Goal: Navigation & Orientation: Find specific page/section

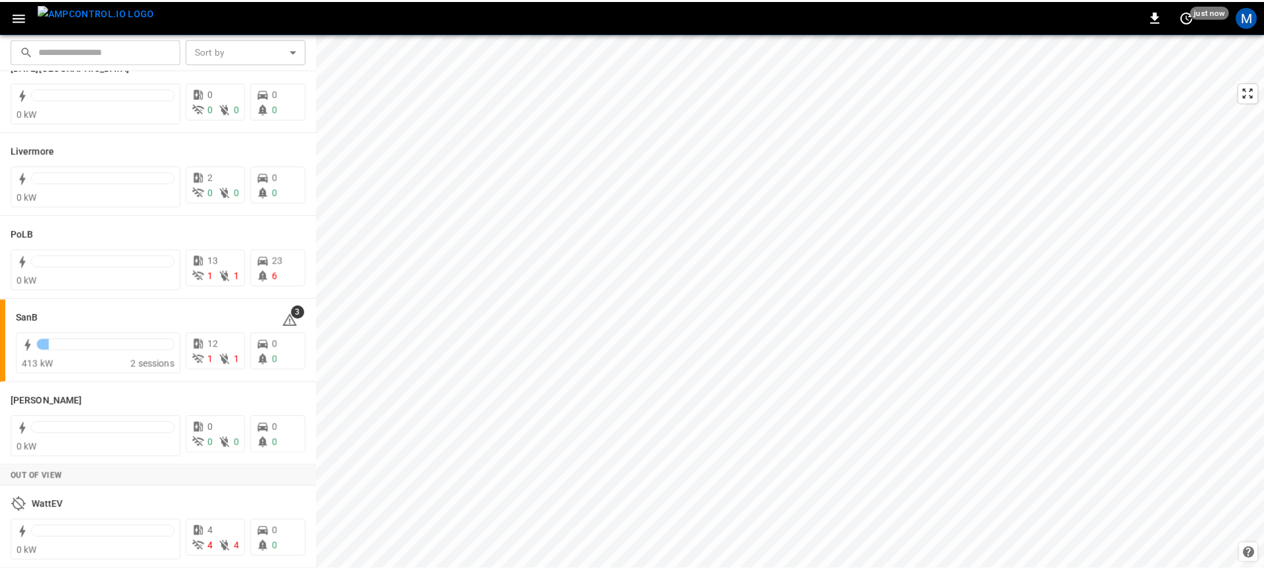
scroll to position [292, 0]
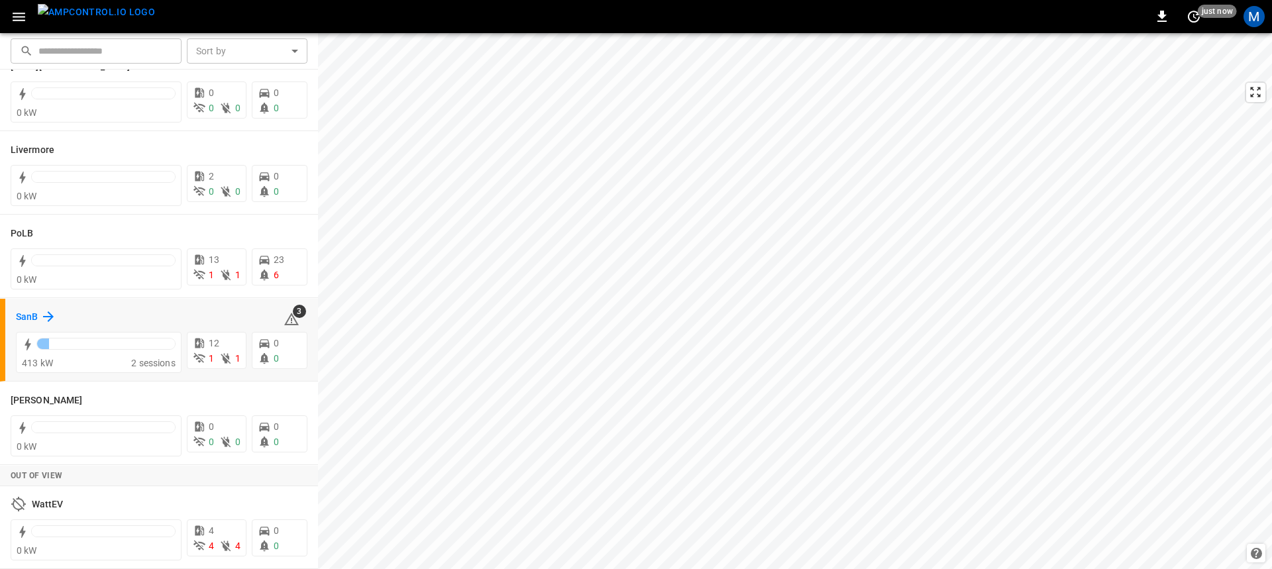
click at [45, 313] on icon at bounding box center [48, 317] width 16 height 16
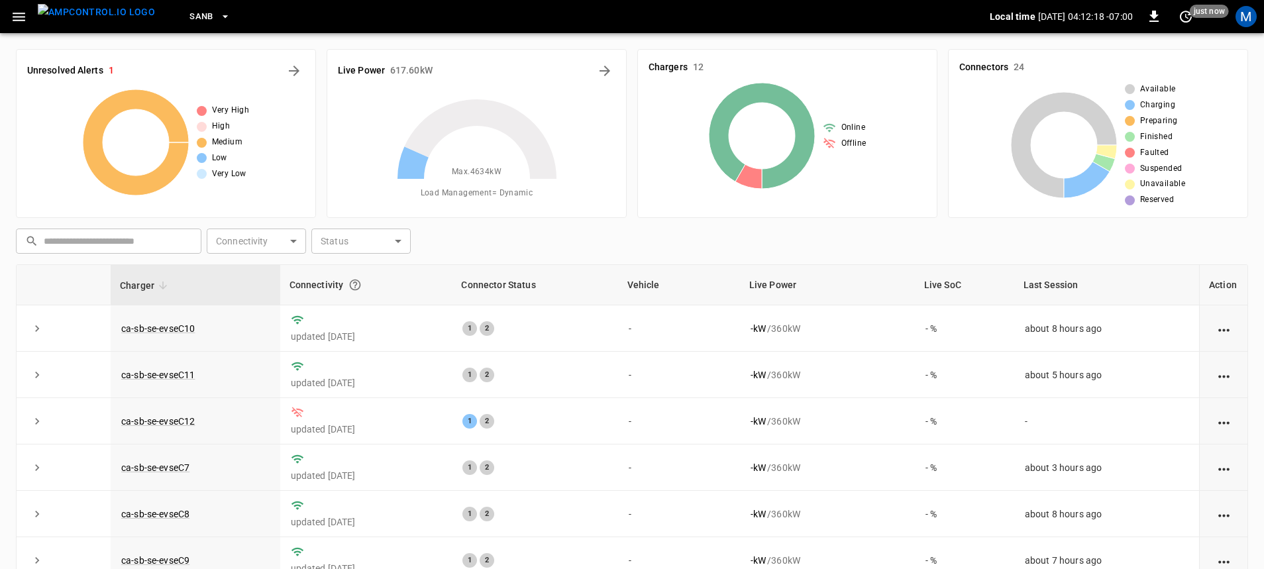
scroll to position [208, 0]
